Goal: Find specific page/section: Find specific page/section

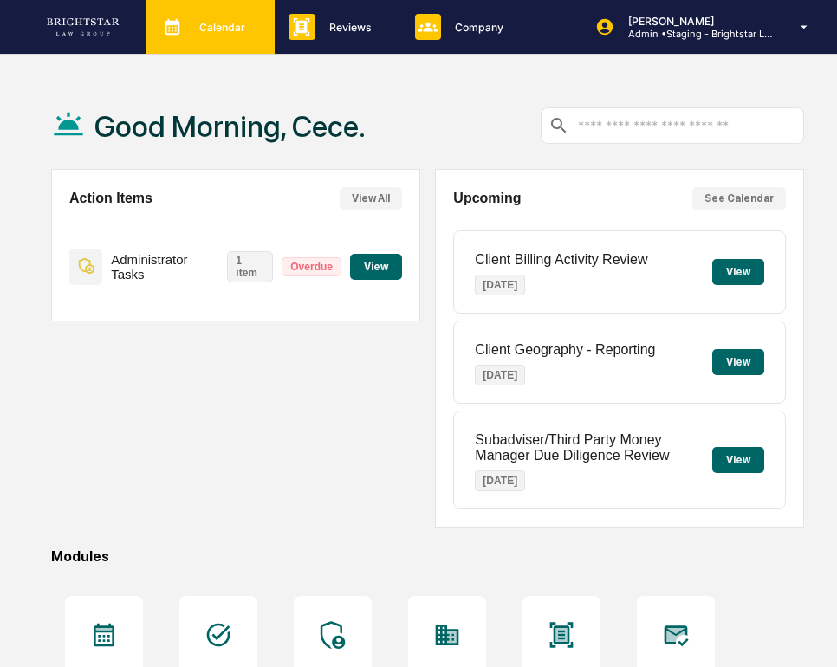
click at [216, 29] on p "Calendar" at bounding box center [219, 27] width 68 height 13
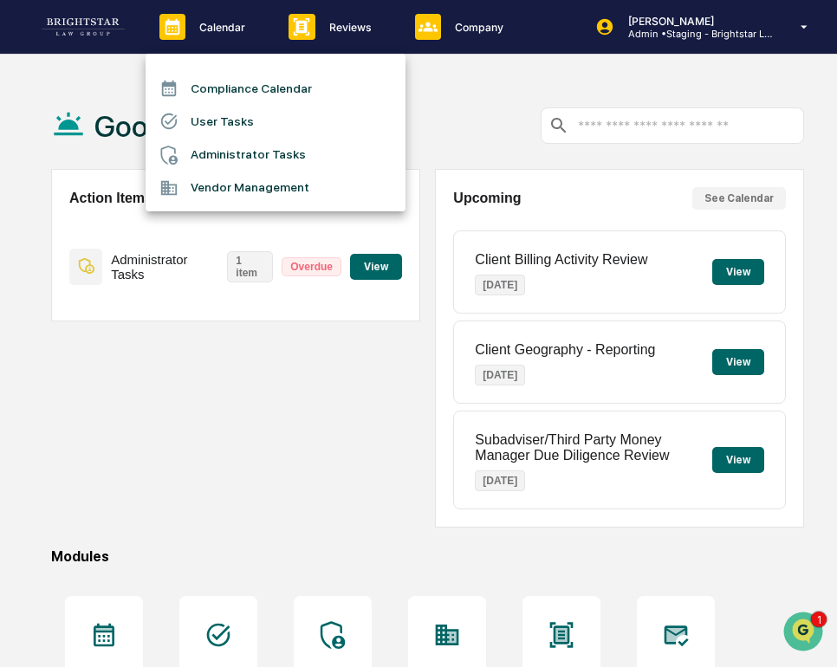
click at [338, 27] on div at bounding box center [418, 333] width 837 height 667
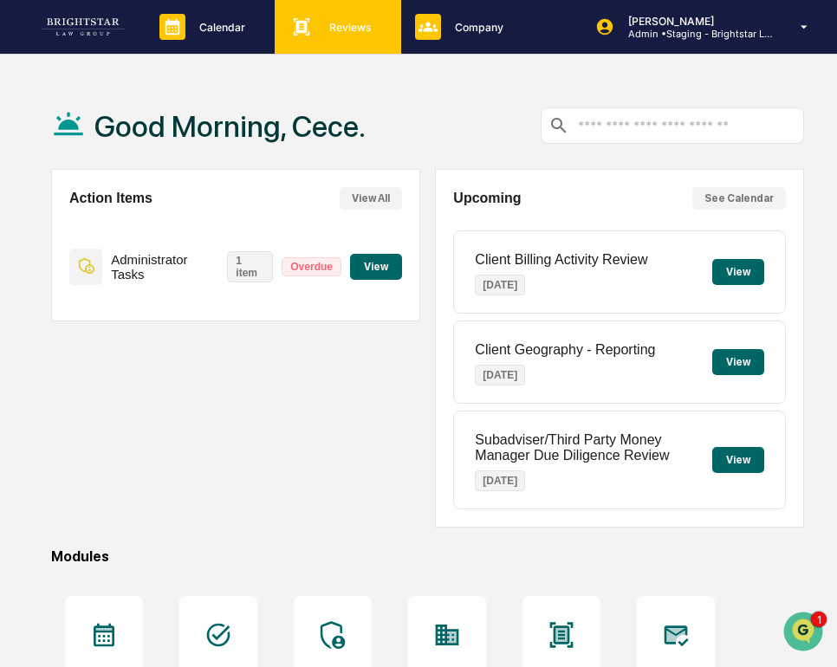
click at [362, 28] on p "Reviews" at bounding box center [348, 27] width 65 height 13
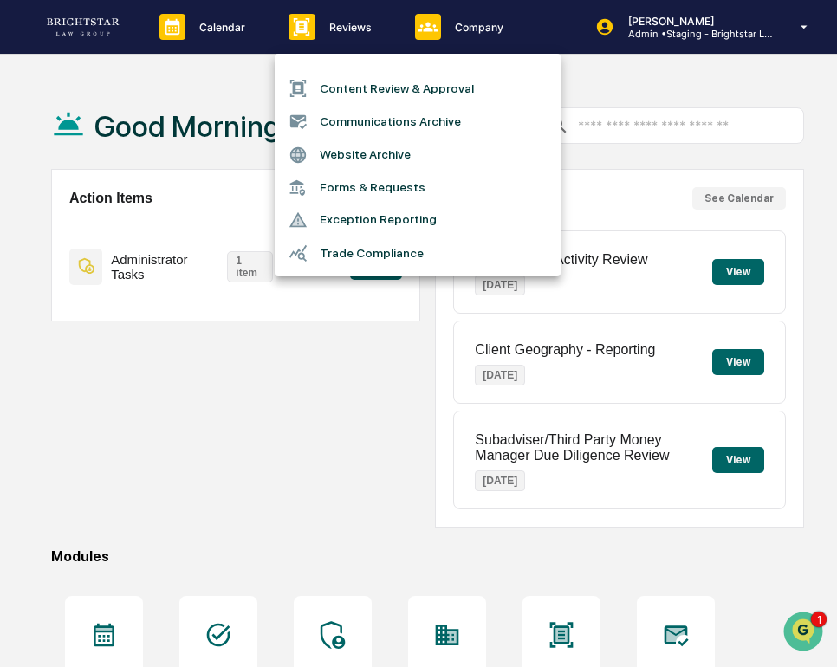
click at [433, 31] on div at bounding box center [418, 333] width 837 height 667
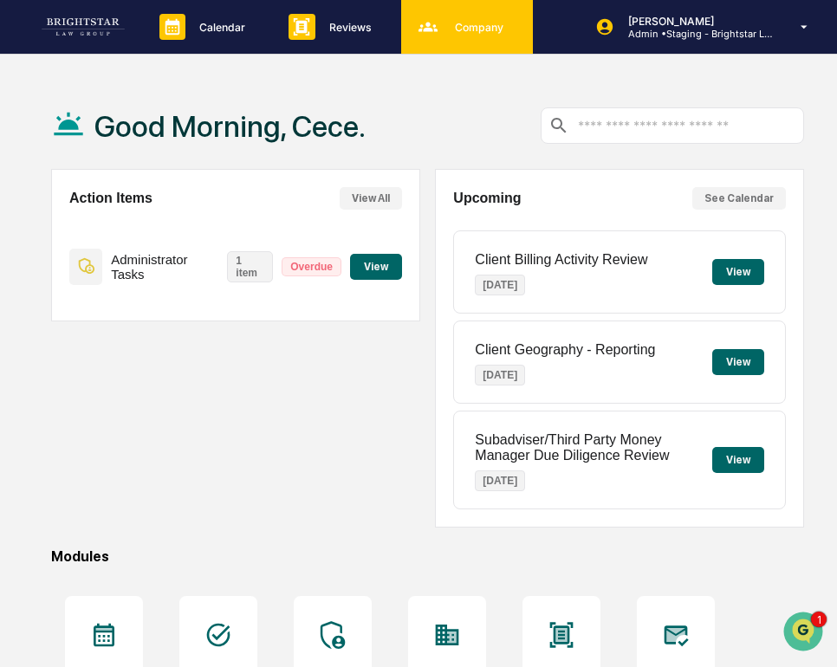
click at [435, 36] on icon at bounding box center [428, 27] width 26 height 26
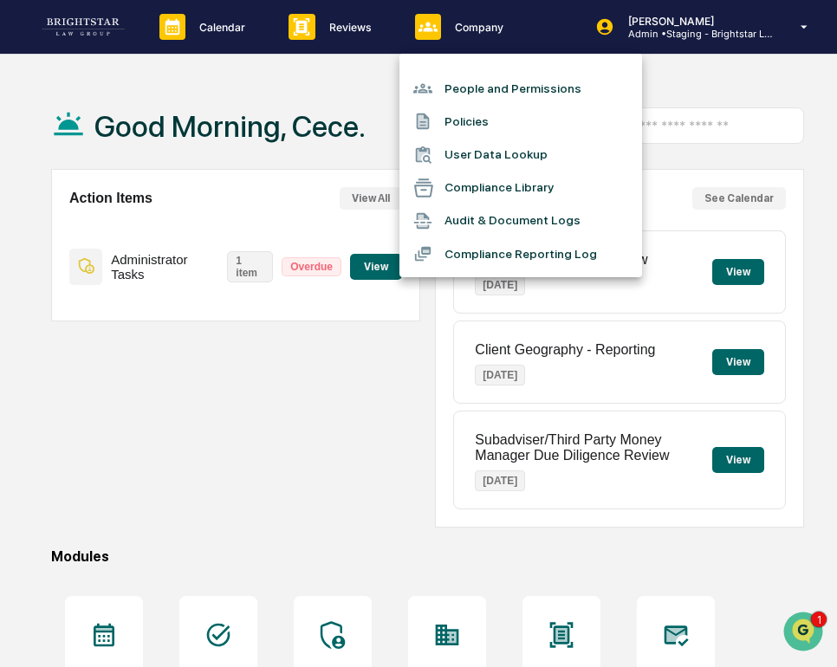
click at [464, 230] on li "Audit & Document Logs" at bounding box center [521, 221] width 243 height 33
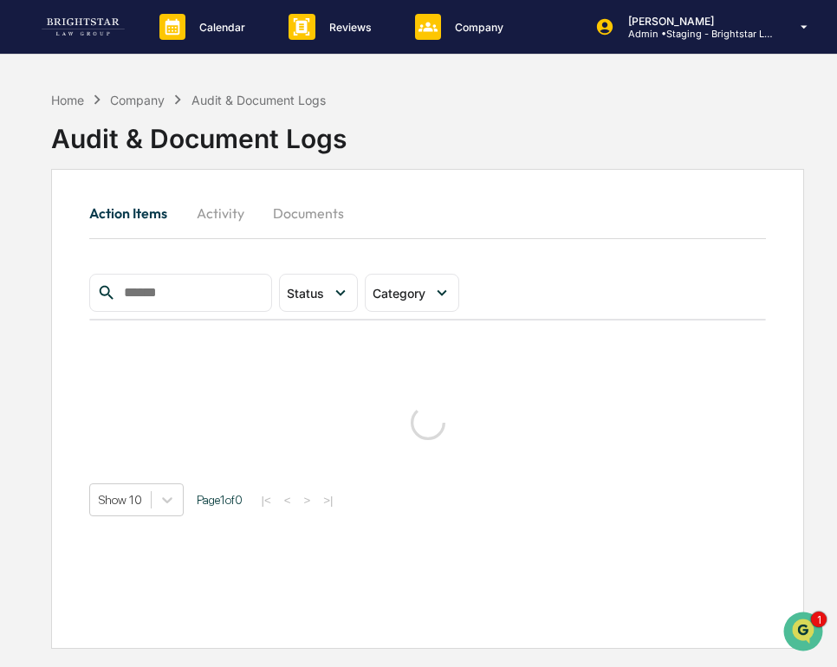
click at [232, 201] on button "Activity" at bounding box center [220, 213] width 78 height 42
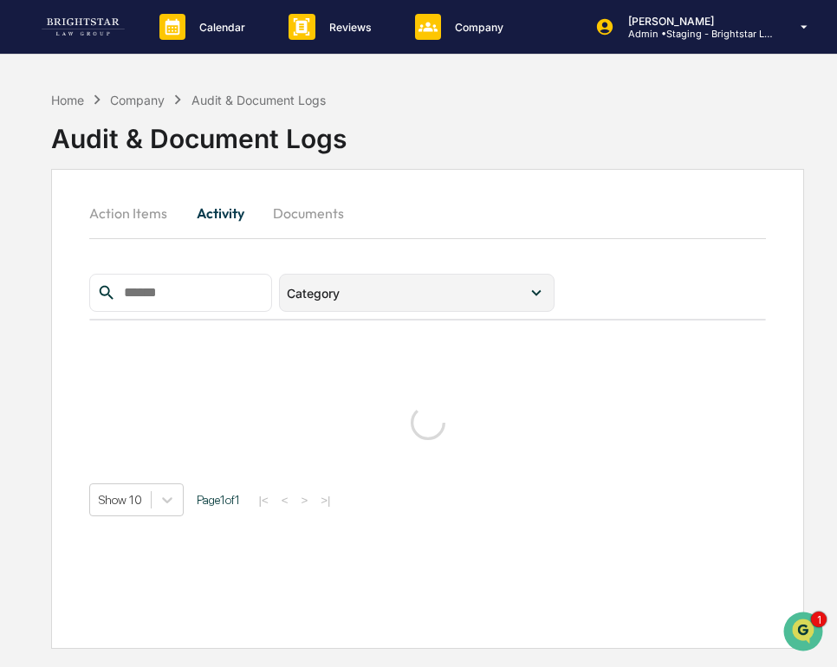
click at [336, 302] on div "Category" at bounding box center [417, 293] width 276 height 38
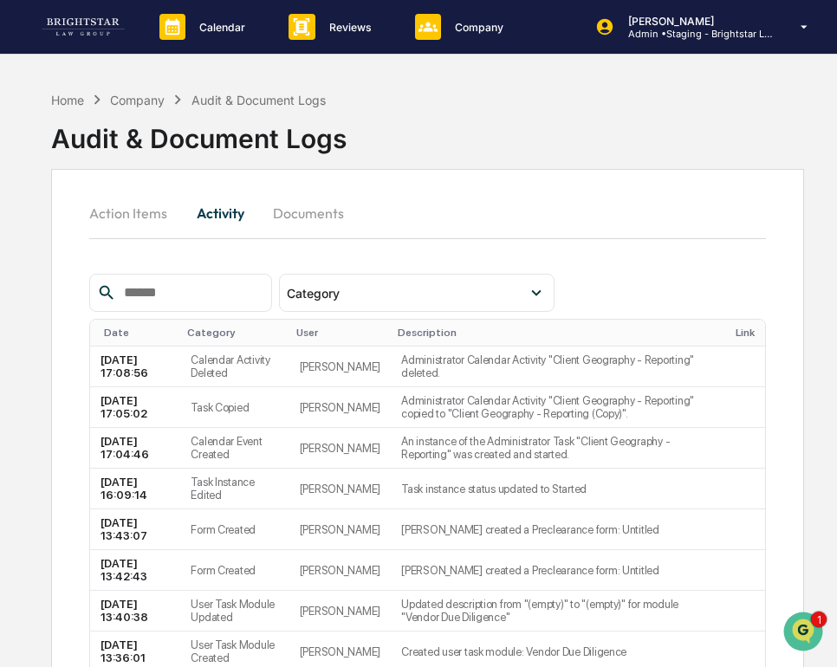
click at [204, 287] on input "text" at bounding box center [190, 293] width 147 height 23
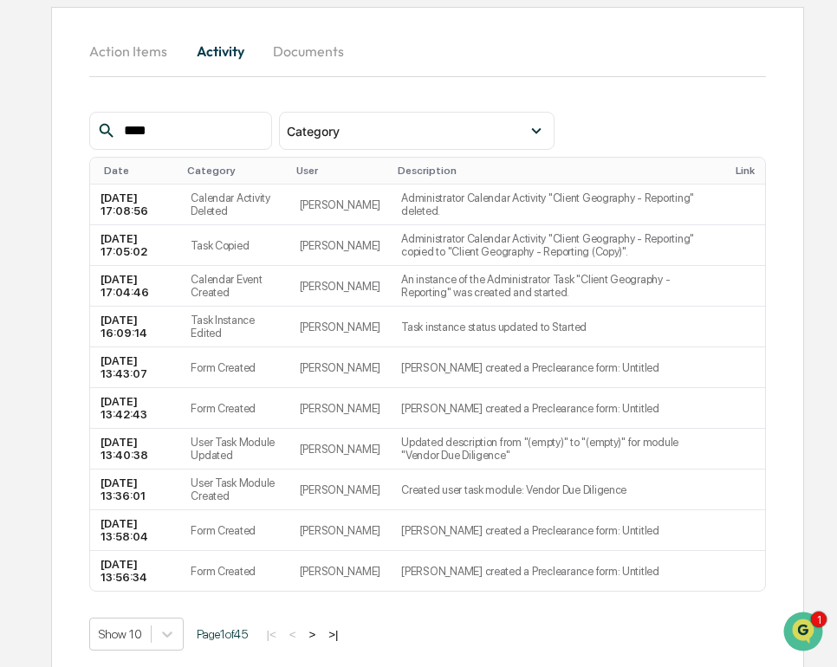
scroll to position [169, 0]
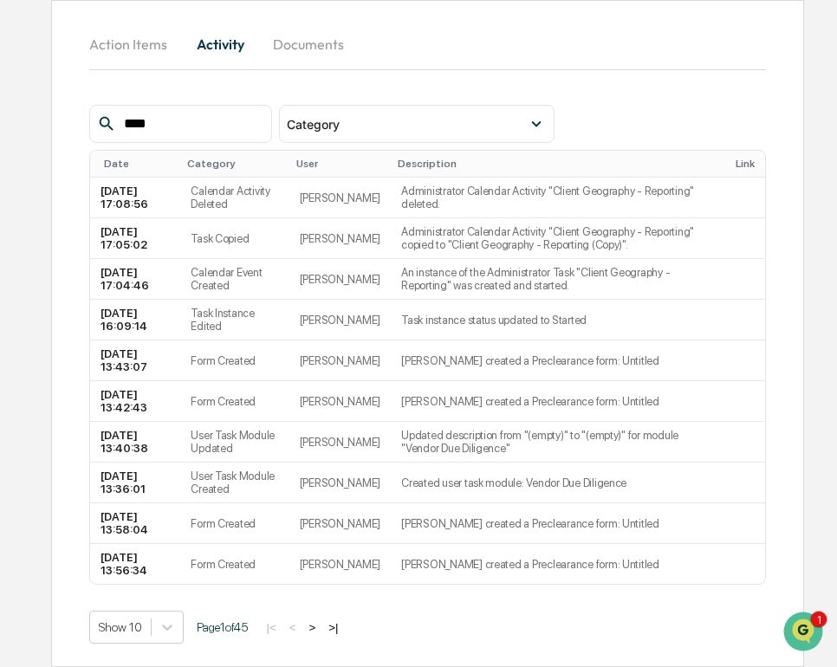
type input "****"
click at [283, 615] on div "Show 10 Page 1 of 45 |< < > >|" at bounding box center [427, 627] width 676 height 33
drag, startPoint x: 269, startPoint y: 627, endPoint x: 225, endPoint y: 627, distance: 43.3
click at [225, 627] on div "Show 10 Page 1 of 45 |< < > >|" at bounding box center [427, 627] width 676 height 33
click at [225, 627] on span "Page 1 of 45" at bounding box center [222, 628] width 51 height 14
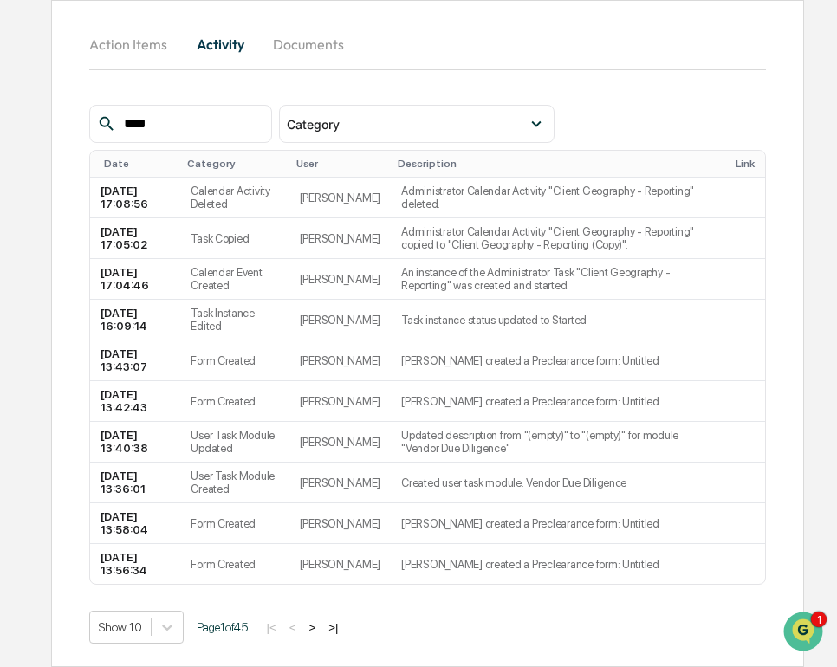
scroll to position [0, 0]
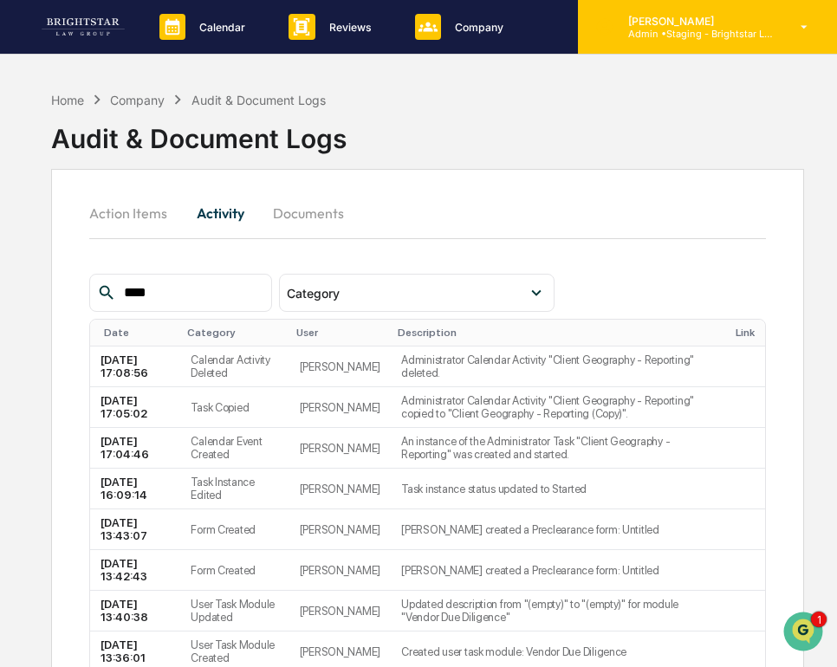
click at [682, 29] on p "Admin • Staging - Brightstar Law Group" at bounding box center [695, 34] width 161 height 12
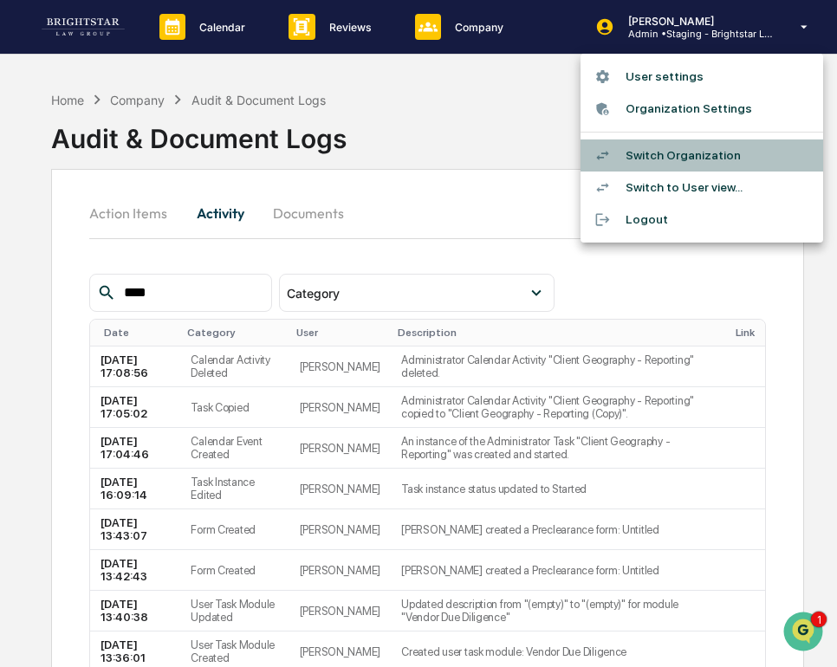
click at [688, 151] on li "Switch Organization" at bounding box center [702, 156] width 243 height 32
